Goal: Information Seeking & Learning: Learn about a topic

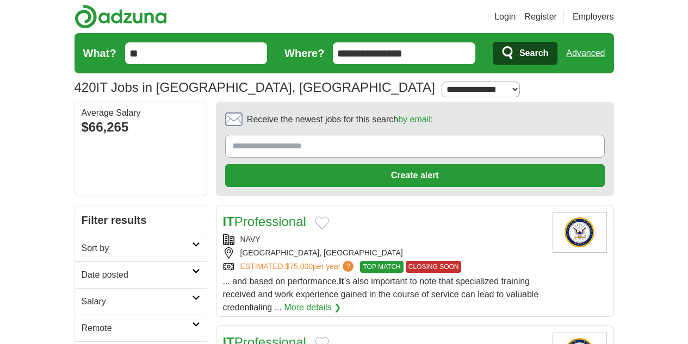
drag, startPoint x: 392, startPoint y: 55, endPoint x: 273, endPoint y: 84, distance: 122.0
click at [273, 84] on section "420 IT Jobs in [GEOGRAPHIC_DATA], [GEOGRAPHIC_DATA] [GEOGRAPHIC_DATA] [GEOGRAPH…" at bounding box center [343, 67] width 539 height 68
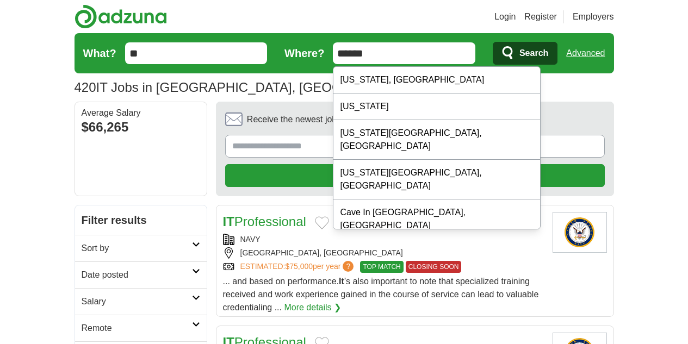
type input "******"
click at [348, 54] on input "******" at bounding box center [404, 53] width 142 height 22
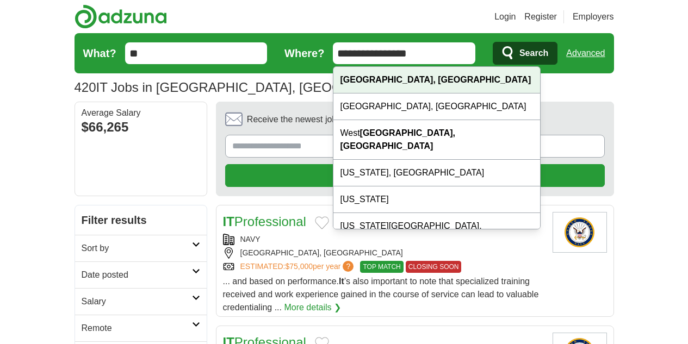
type input "**********"
click at [429, 74] on div "Indianapolis, IN" at bounding box center [436, 80] width 207 height 27
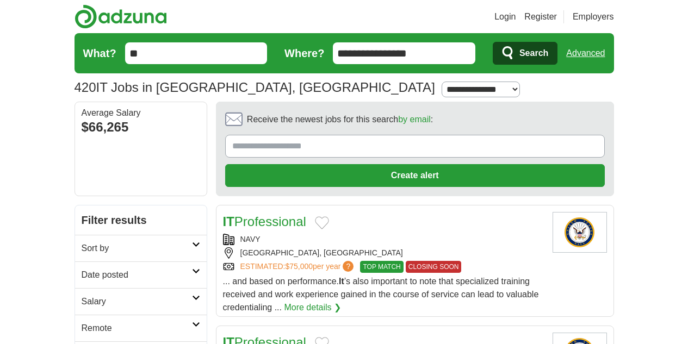
click at [515, 59] on icon "submit" at bounding box center [508, 53] width 13 height 15
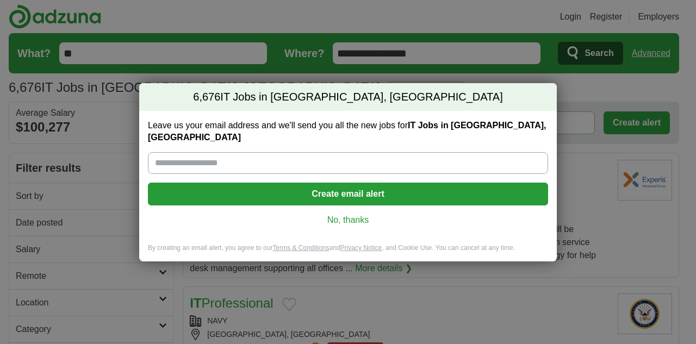
click at [352, 217] on link "No, thanks" at bounding box center [348, 220] width 383 height 12
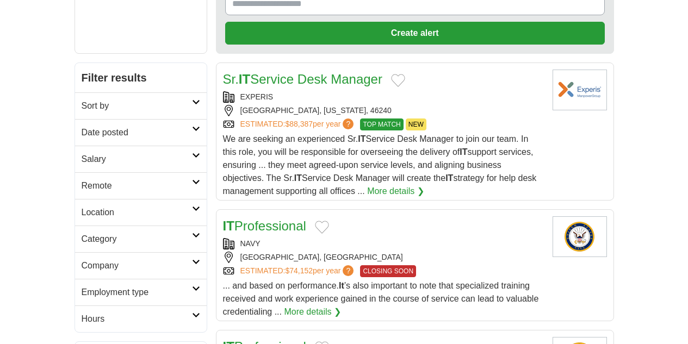
scroll to position [143, 0]
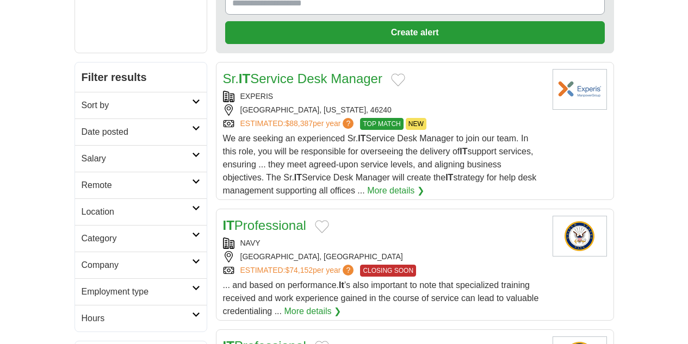
click at [247, 218] on link "IT Professional" at bounding box center [264, 225] width 83 height 15
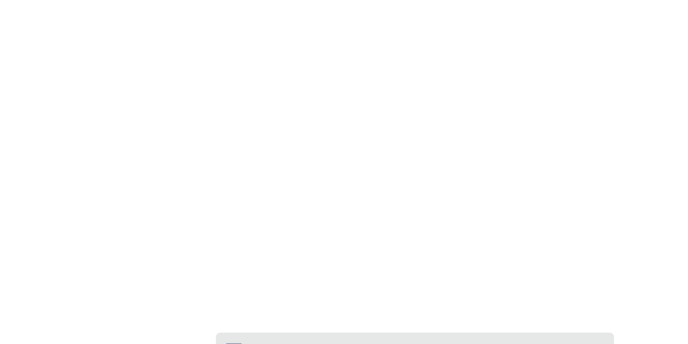
scroll to position [1828, 0]
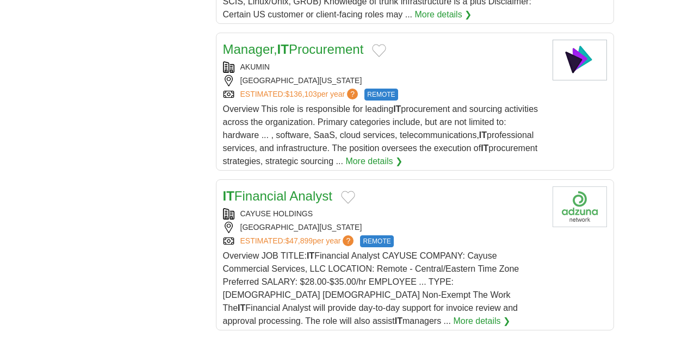
scroll to position [1264, 0]
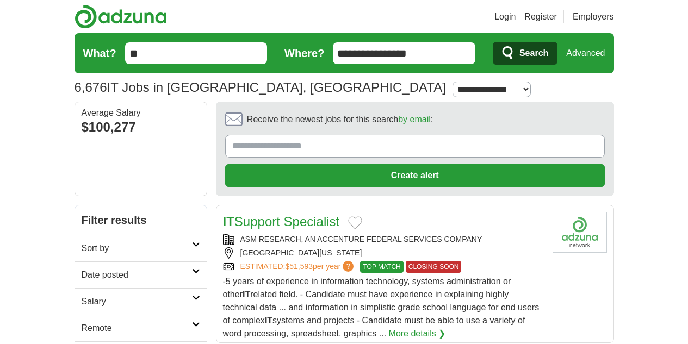
click at [281, 214] on link "IT Support Specialist" at bounding box center [281, 221] width 117 height 15
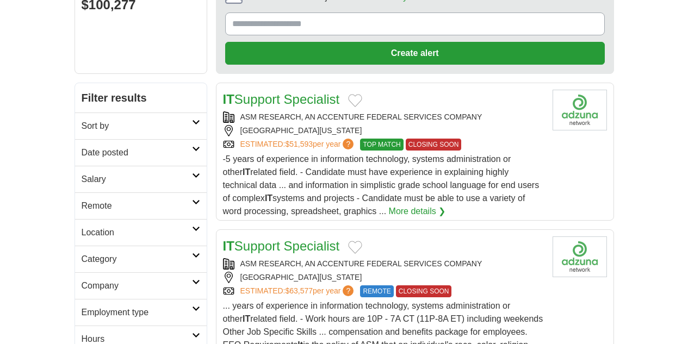
scroll to position [123, 0]
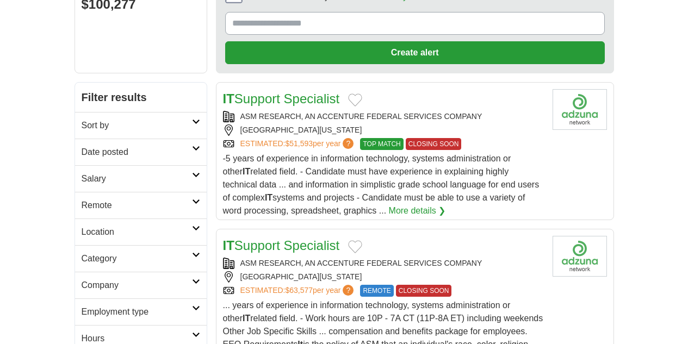
click at [82, 199] on h2 "Remote" at bounding box center [137, 205] width 110 height 13
click at [82, 227] on link "Remote jobs" at bounding box center [106, 231] width 49 height 9
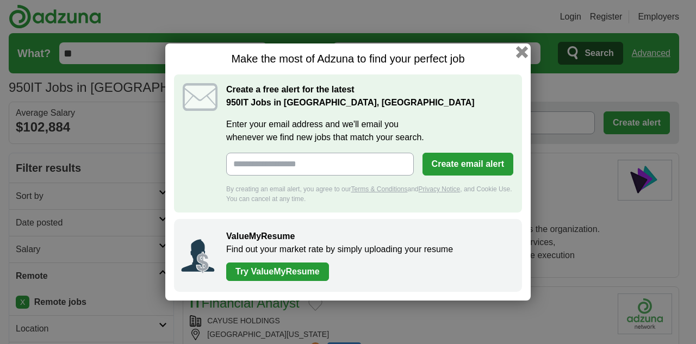
click at [519, 52] on button "button" at bounding box center [522, 52] width 12 height 12
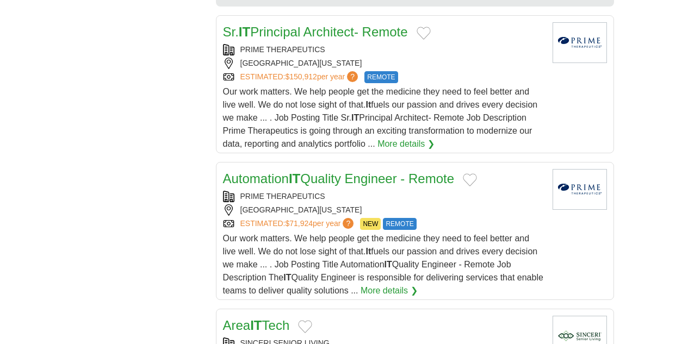
scroll to position [1183, 0]
click at [248, 317] on link "Area IT Tech" at bounding box center [256, 324] width 67 height 15
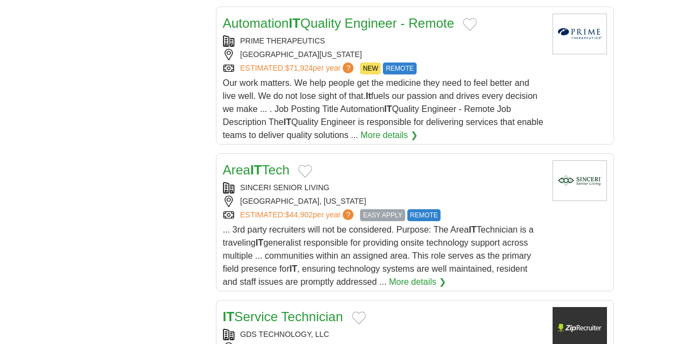
scroll to position [1339, 0]
click at [248, 309] on link "IT Service Technician" at bounding box center [283, 316] width 120 height 15
